Goal: Book appointment/travel/reservation

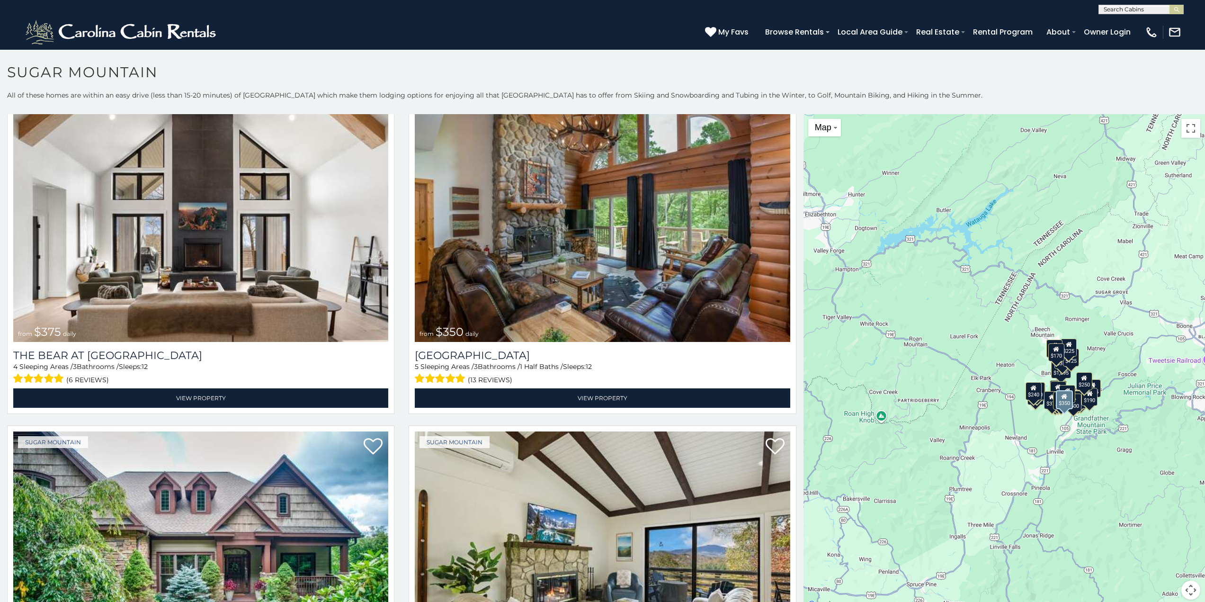
scroll to position [54, 0]
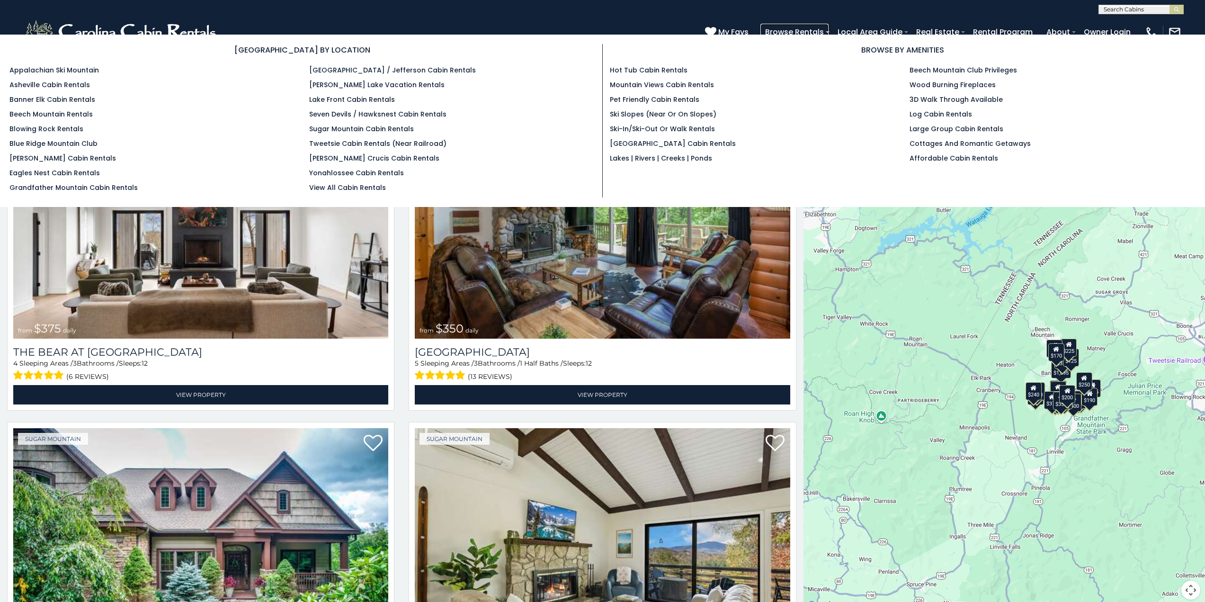
click at [797, 27] on link "Browse Rentals" at bounding box center [795, 32] width 68 height 17
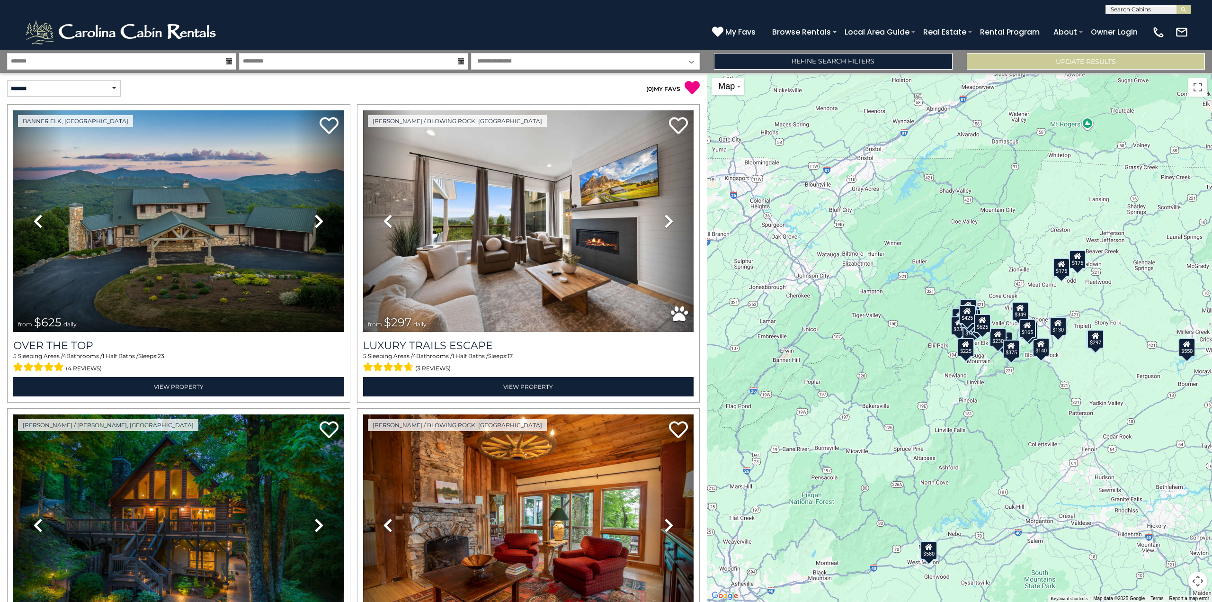
scroll to position [378, 0]
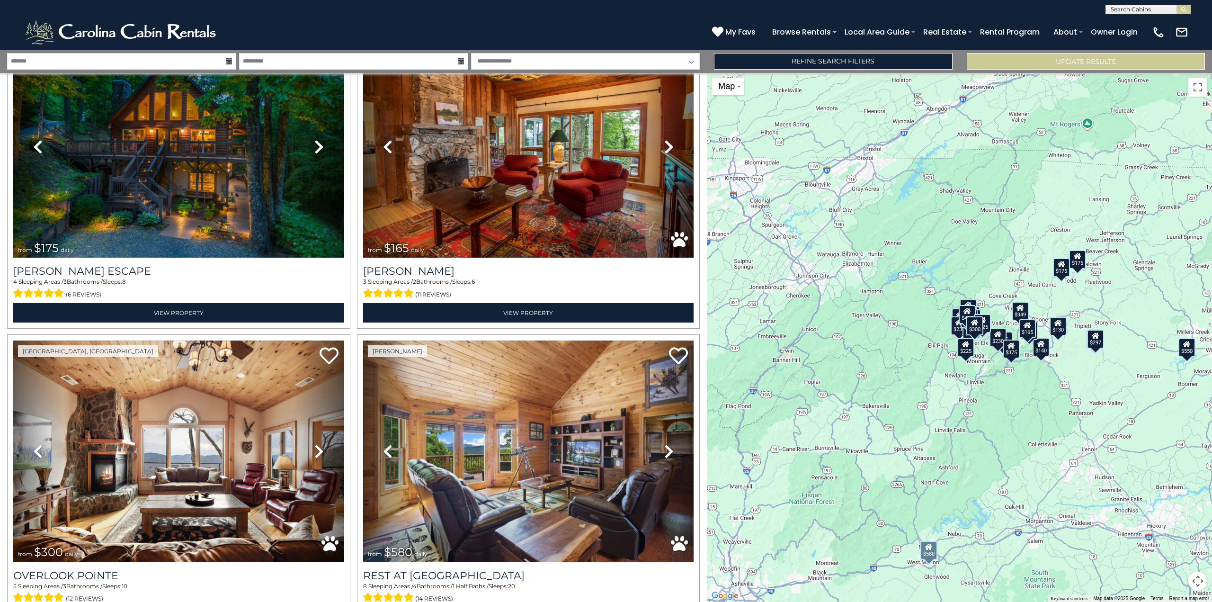
click at [363, 340] on link "Previous" at bounding box center [388, 451] width 50 height 222
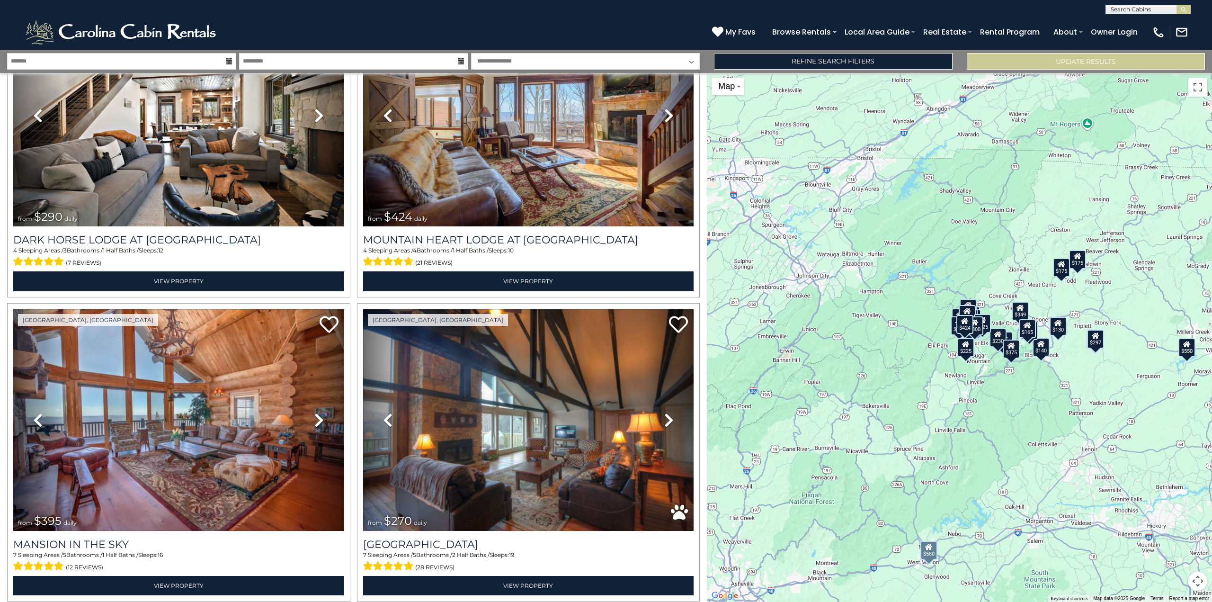
scroll to position [681, 0]
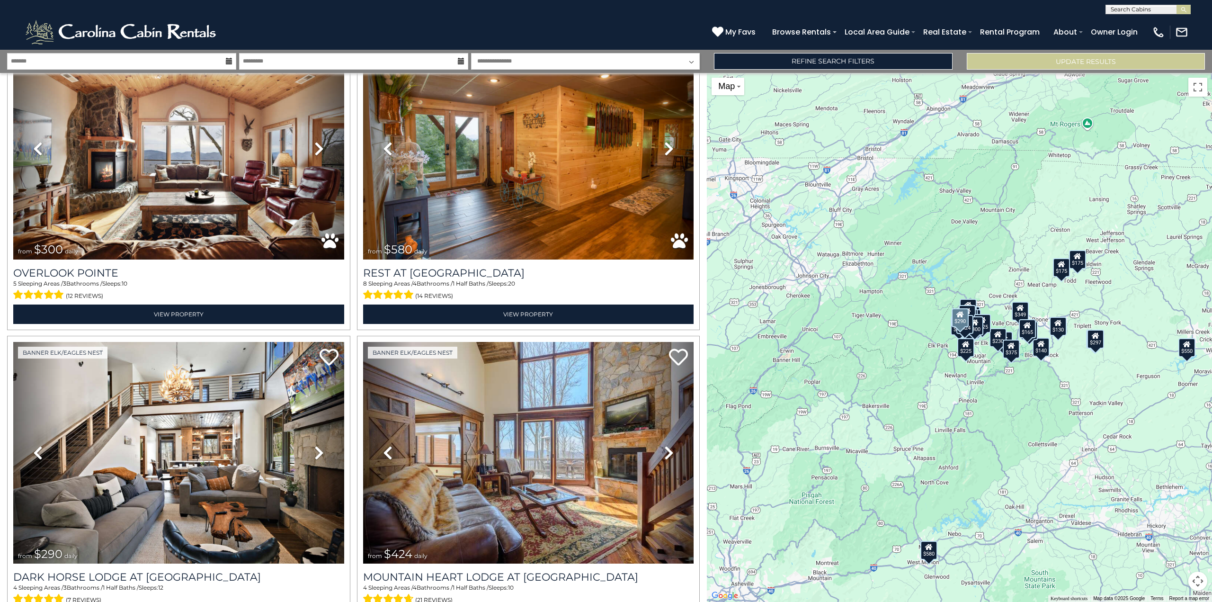
click at [13, 342] on link "Previous" at bounding box center [38, 453] width 50 height 222
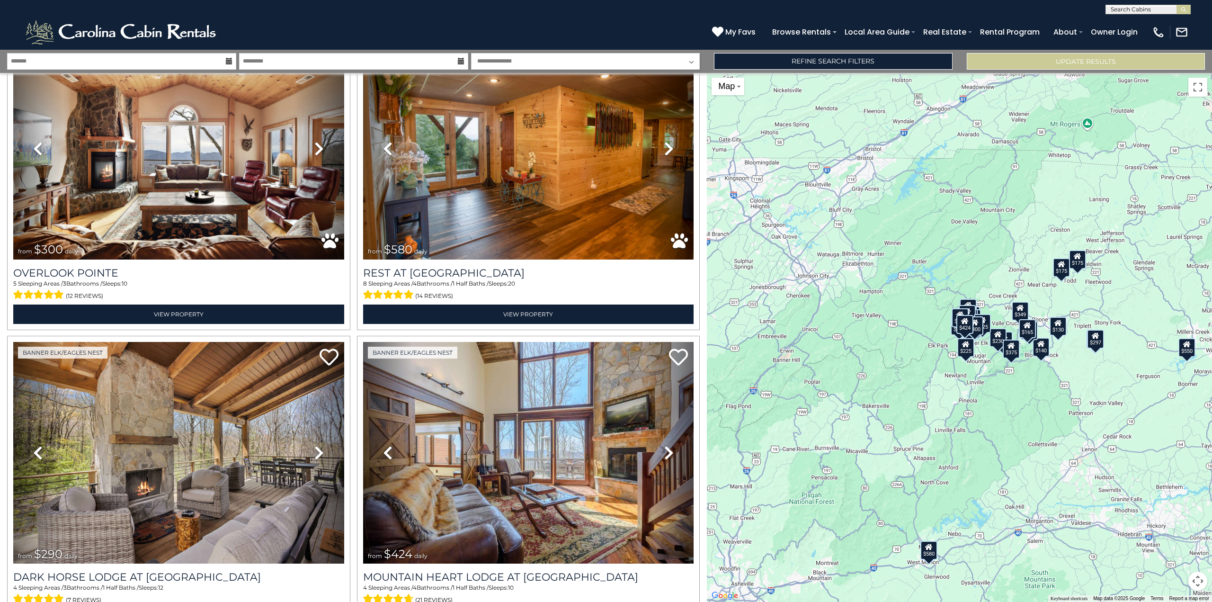
scroll to position [1891, 0]
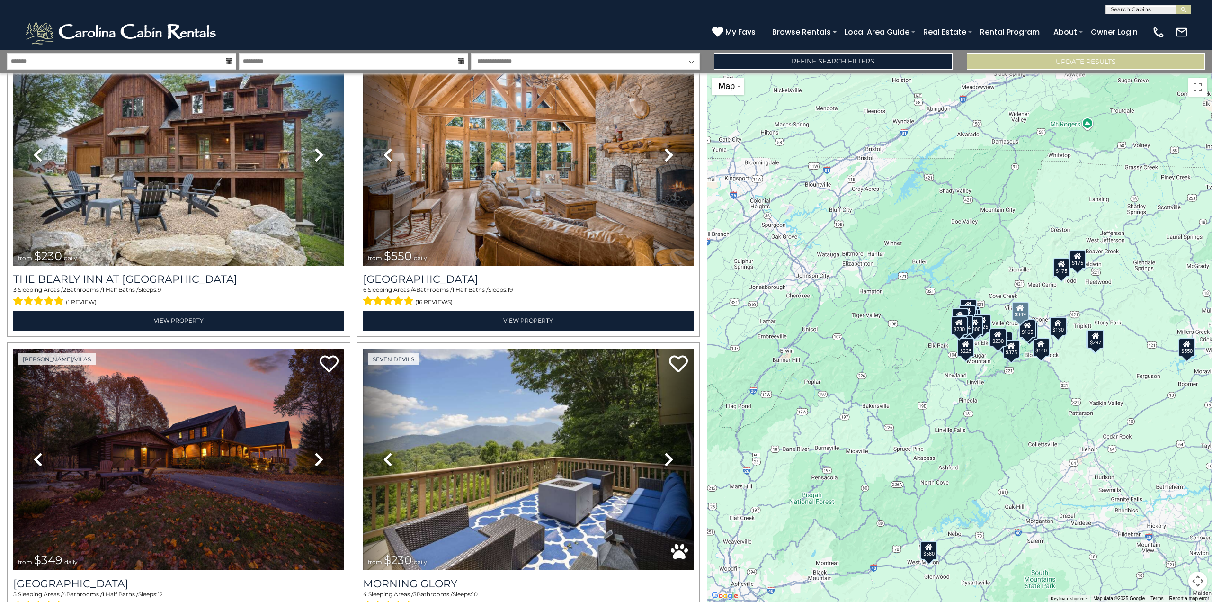
click at [13, 349] on link "Previous" at bounding box center [38, 460] width 50 height 222
